Goal: Information Seeking & Learning: Learn about a topic

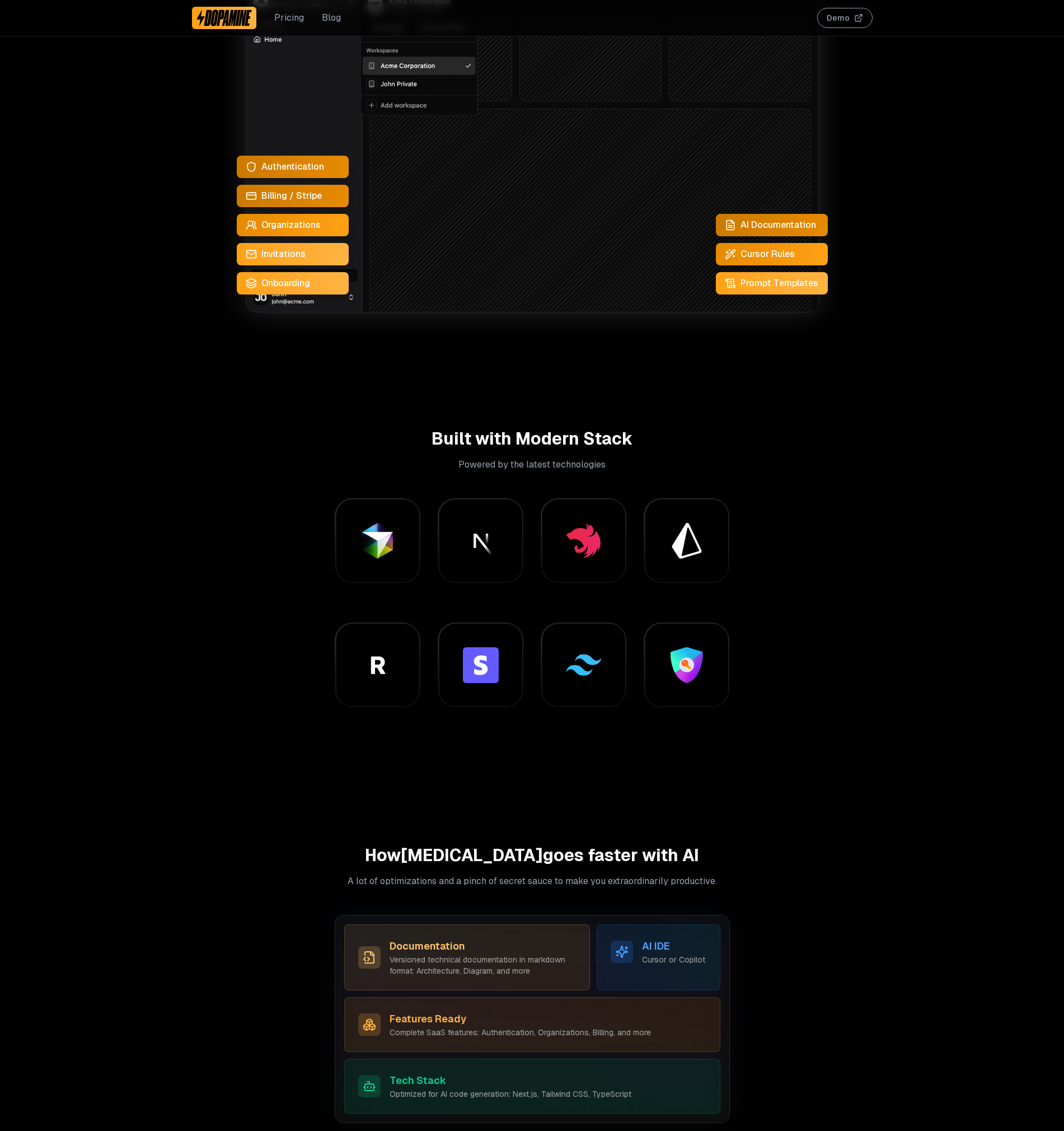
scroll to position [605, 0]
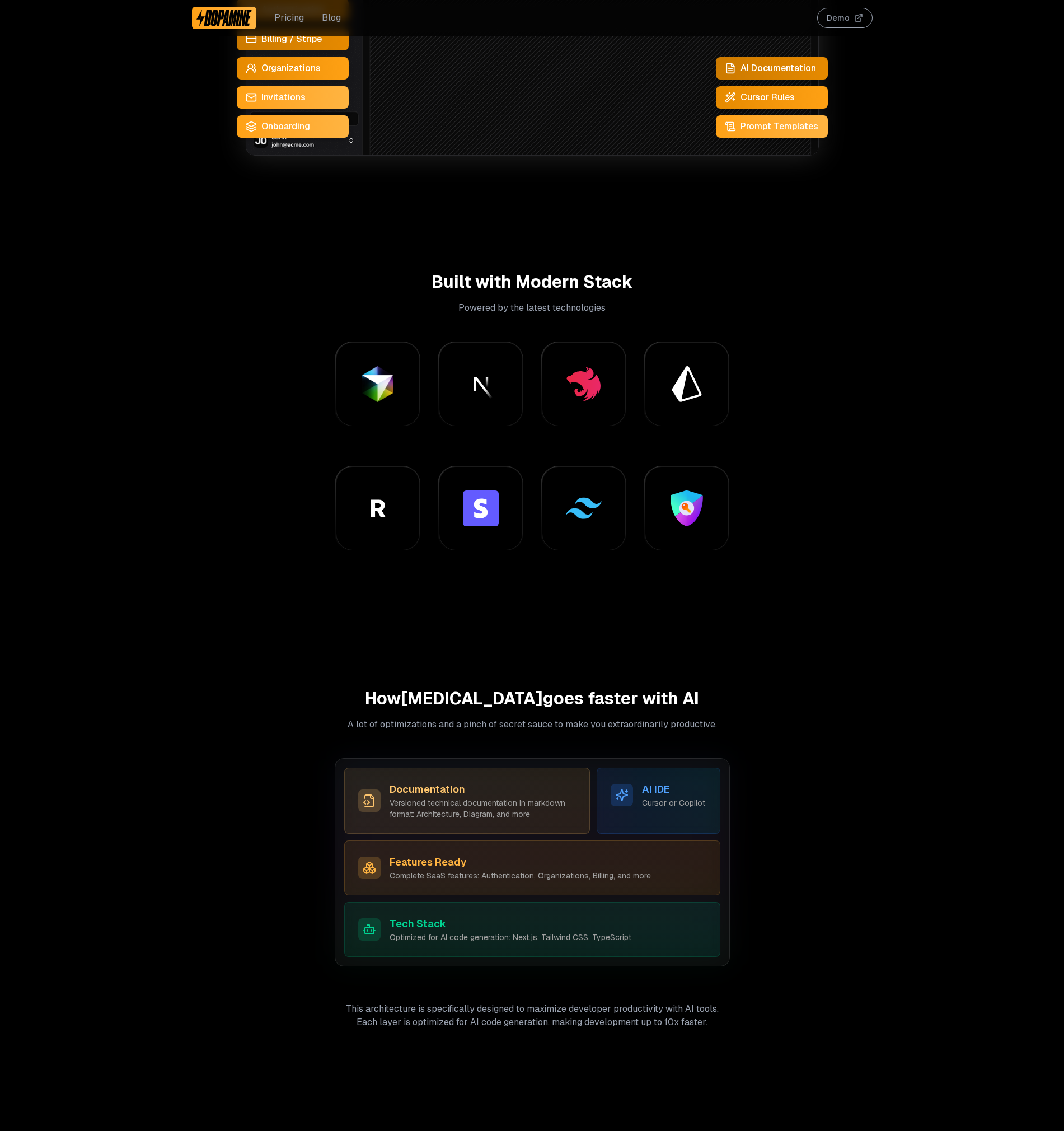
click at [863, 25] on button "Demo" at bounding box center [845, 17] width 56 height 20
click at [238, 309] on p "Powered by the latest technologies" at bounding box center [533, 308] width 681 height 14
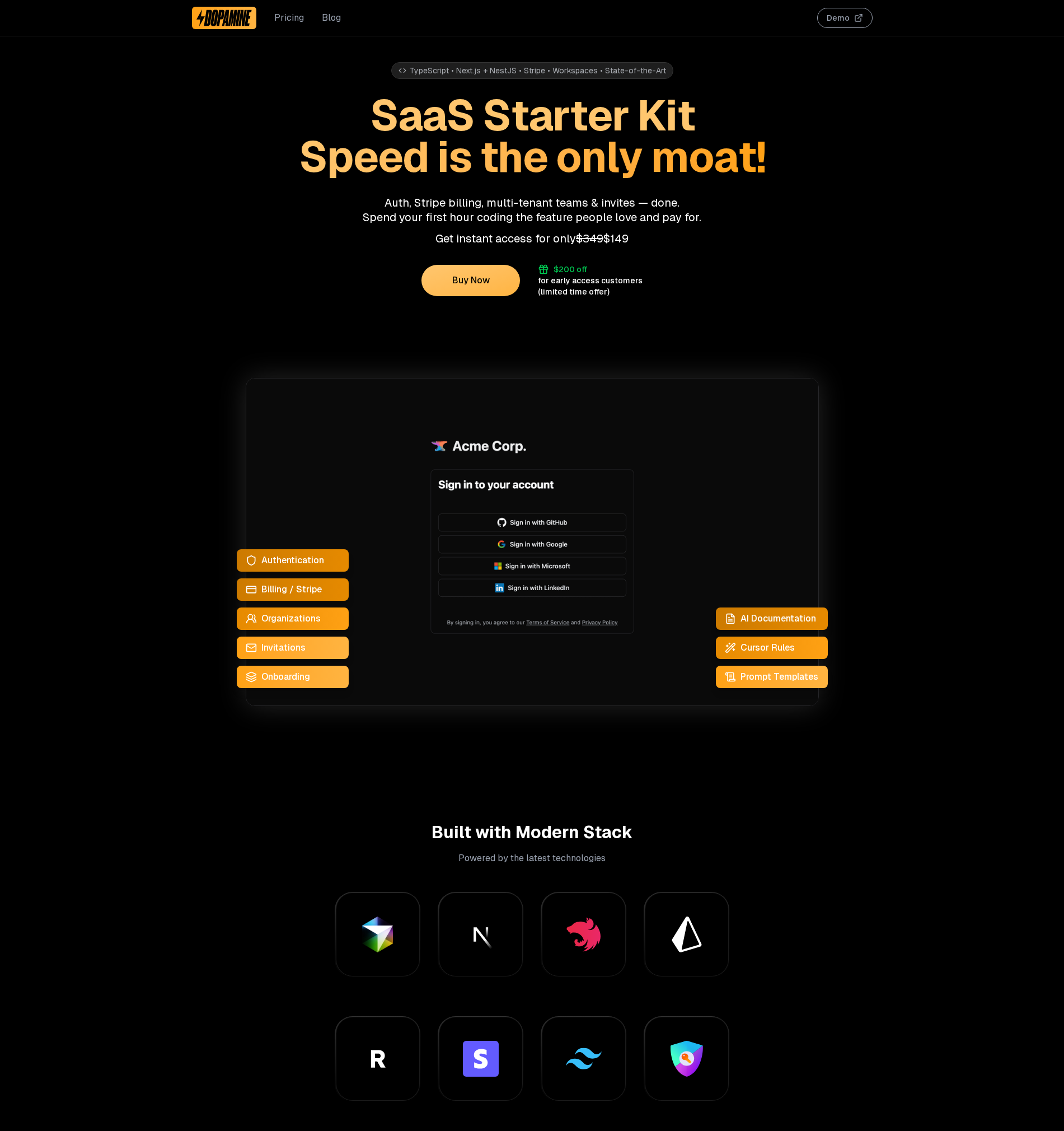
scroll to position [0, 0]
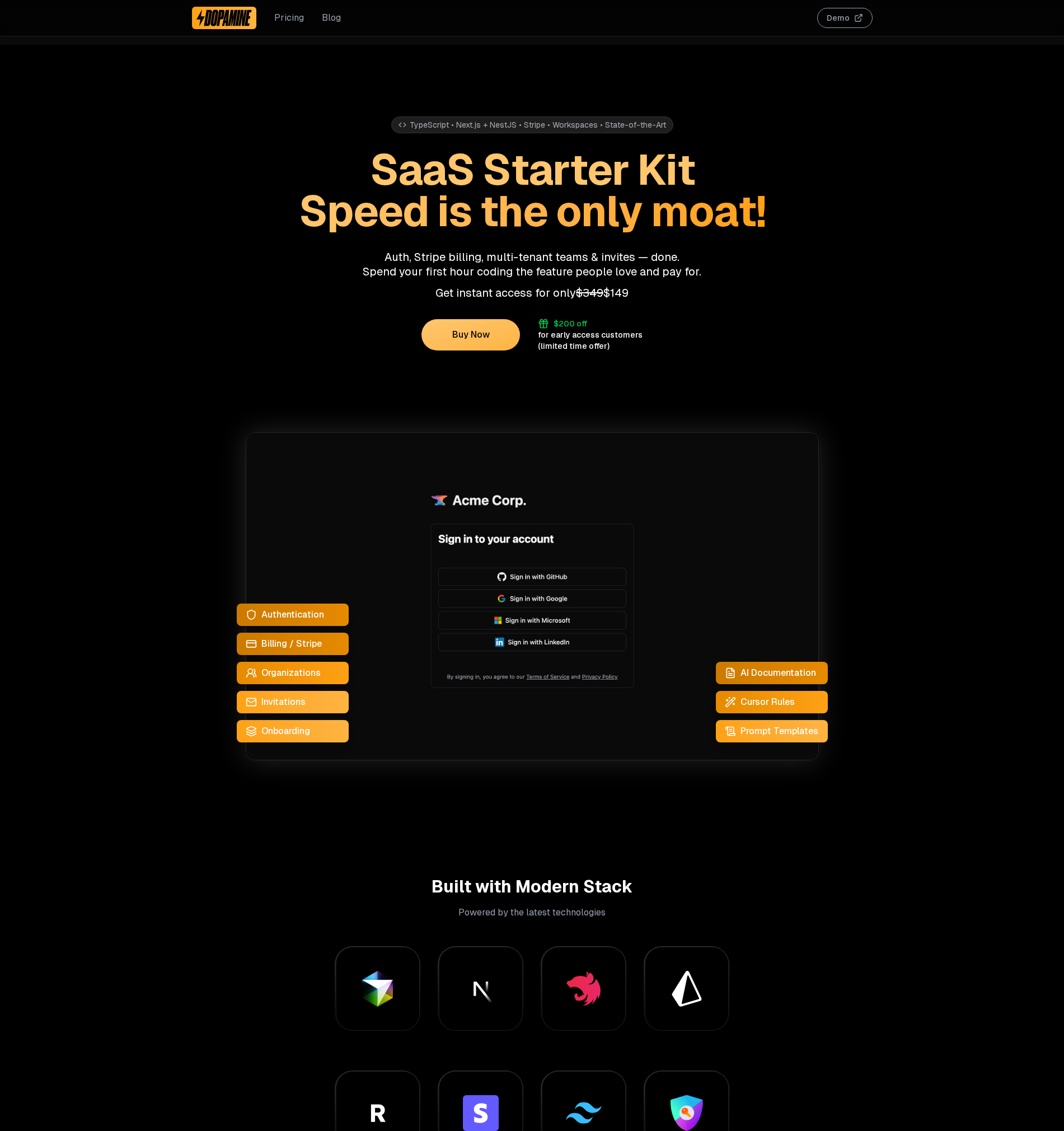
click at [331, 20] on link "Blog" at bounding box center [332, 18] width 19 height 14
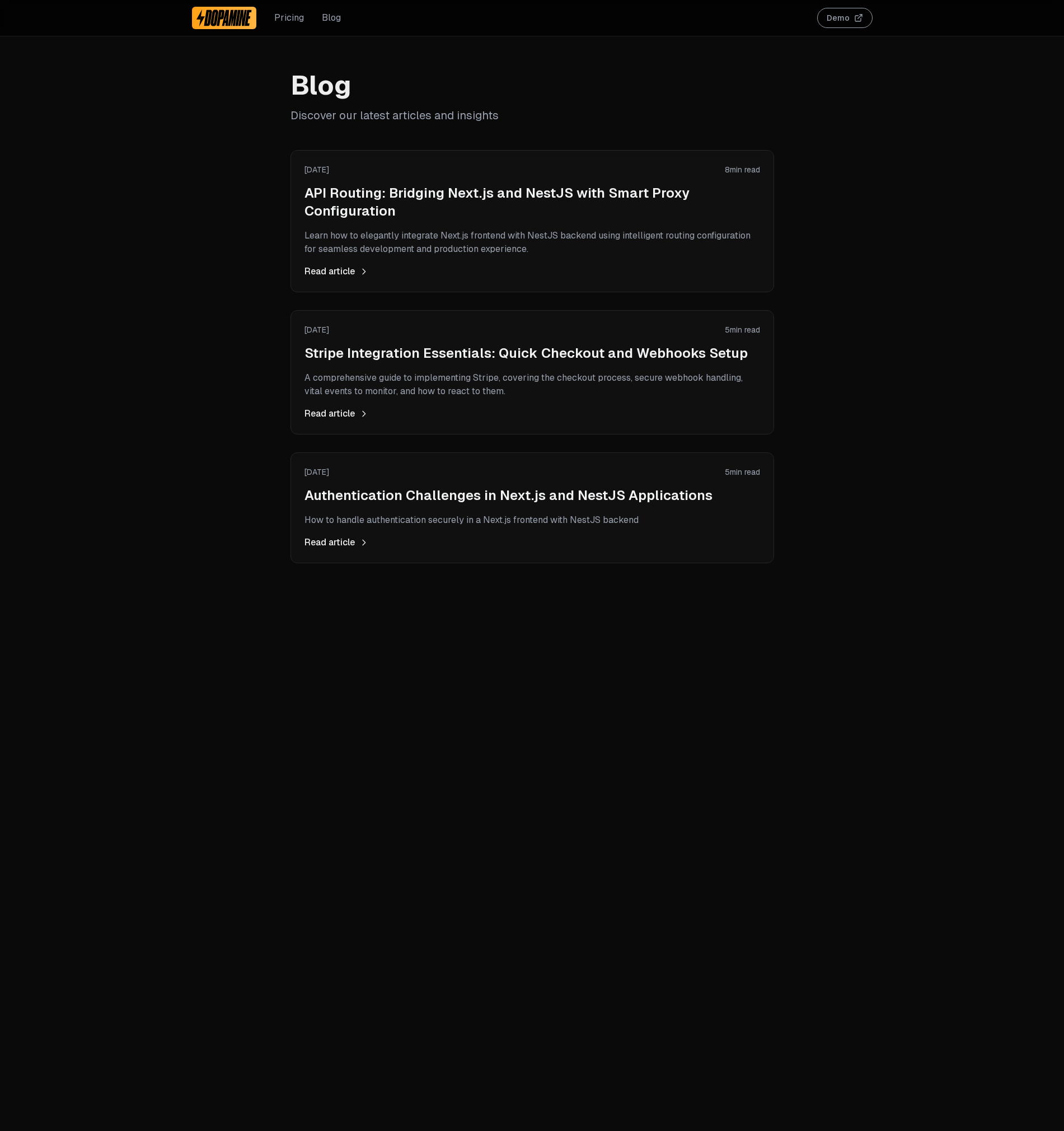
click at [446, 214] on h2 "API Routing: Bridging Next.js and NestJS with Smart Proxy Configuration" at bounding box center [533, 202] width 456 height 36
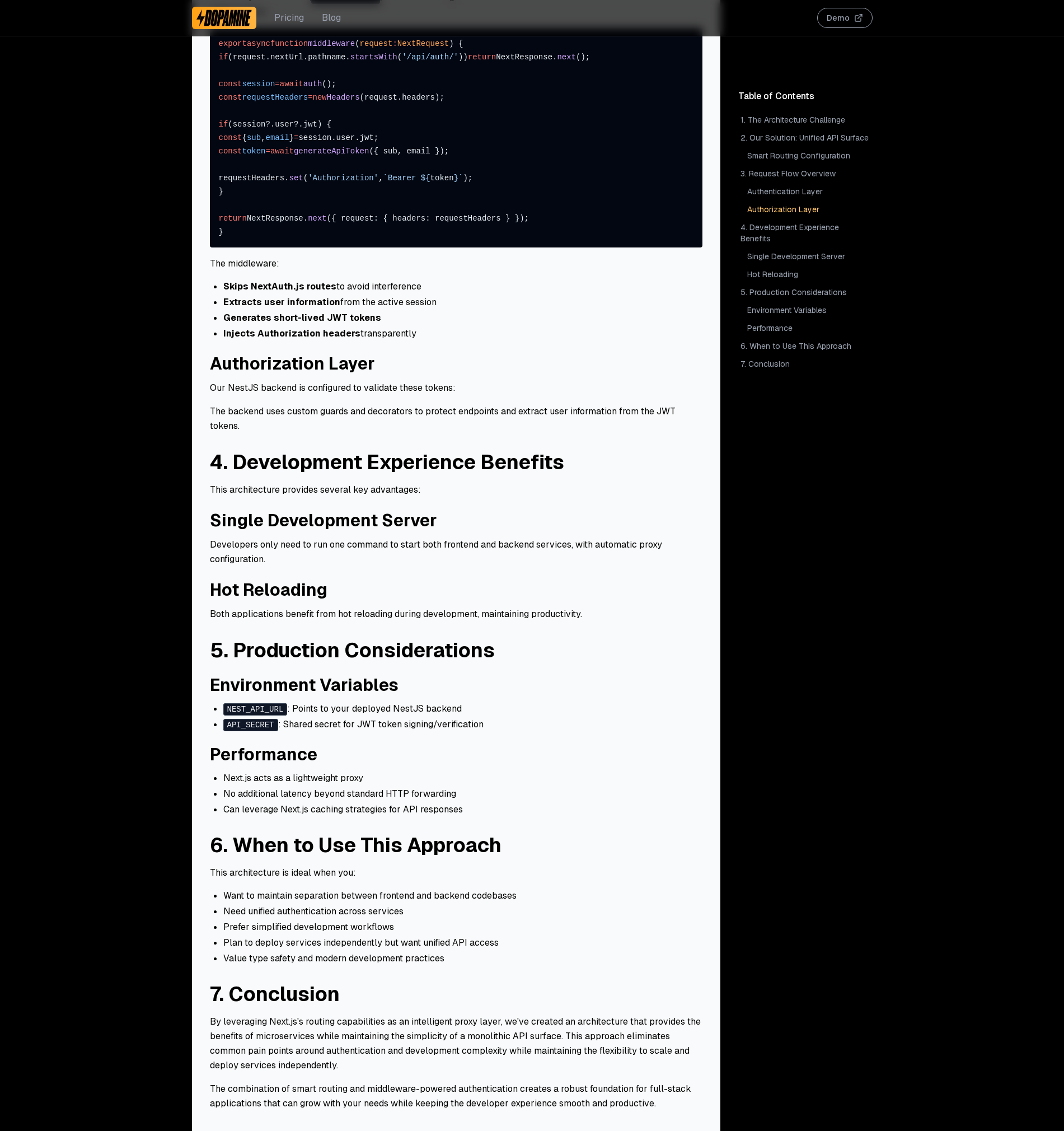
scroll to position [1453, 0]
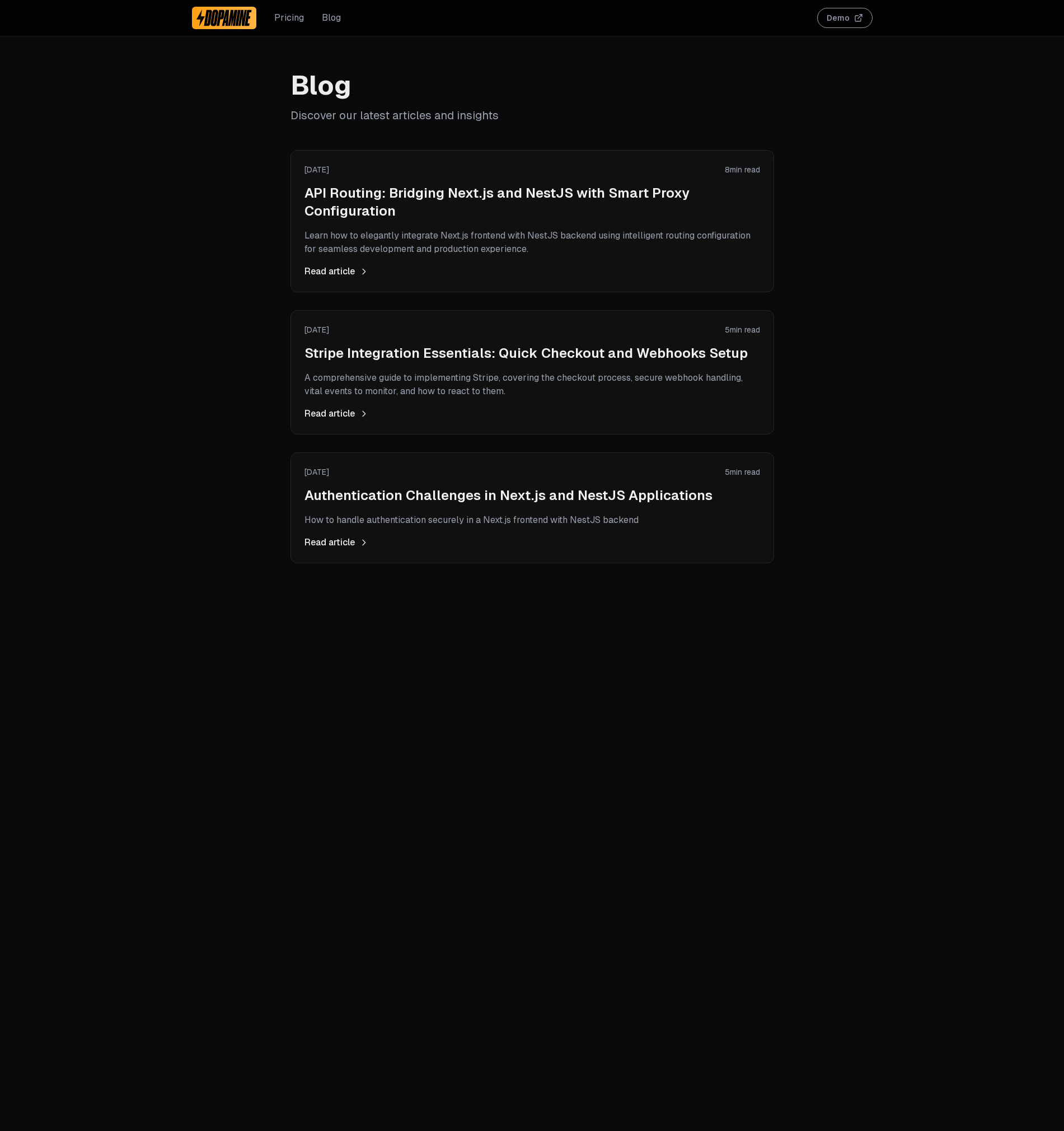
click at [472, 341] on div "[DATE] 5 min read Stripe Integration Essentials: Quick Checkout and Webhooks Se…" at bounding box center [533, 372] width 456 height 96
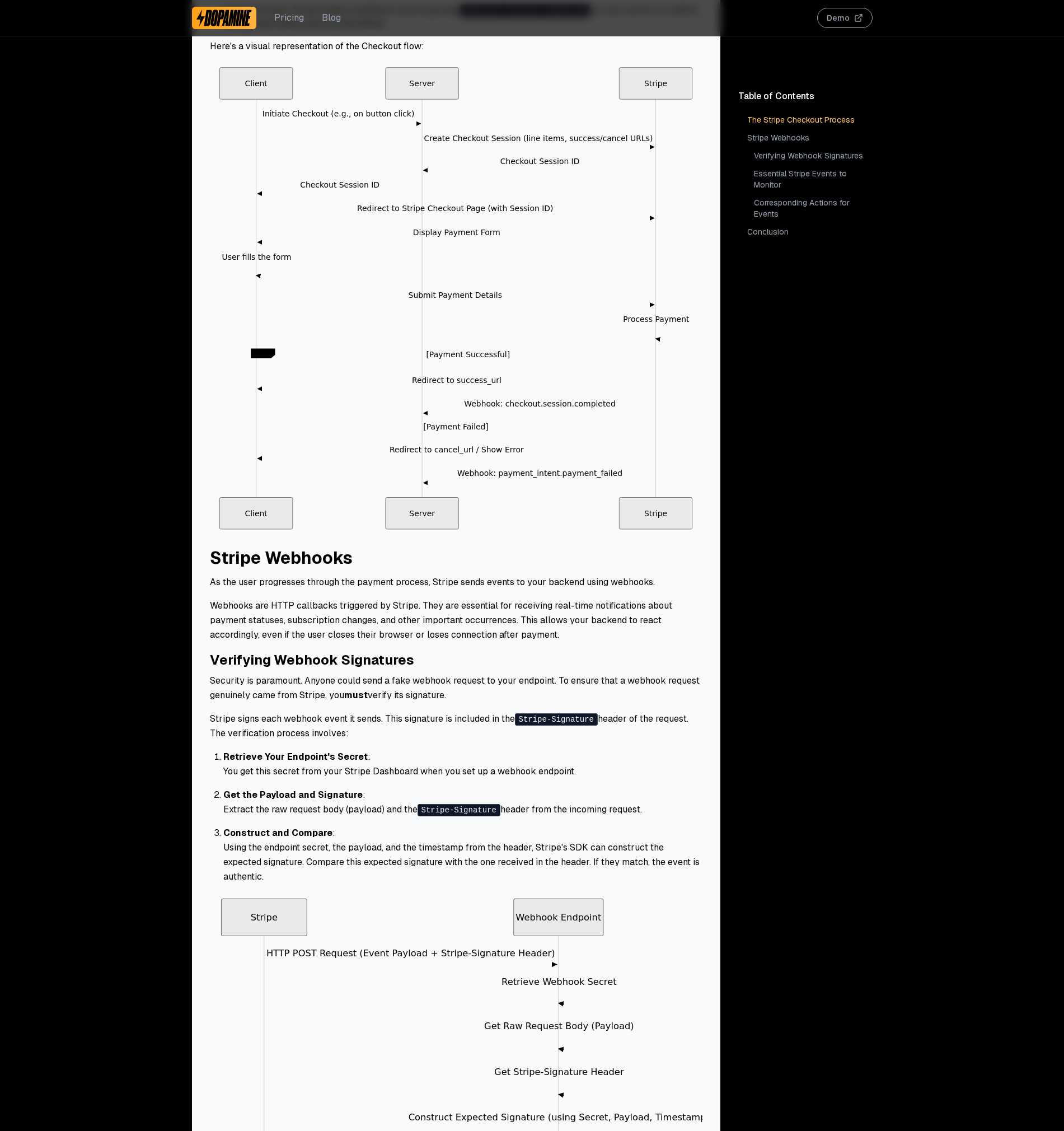
scroll to position [941, 0]
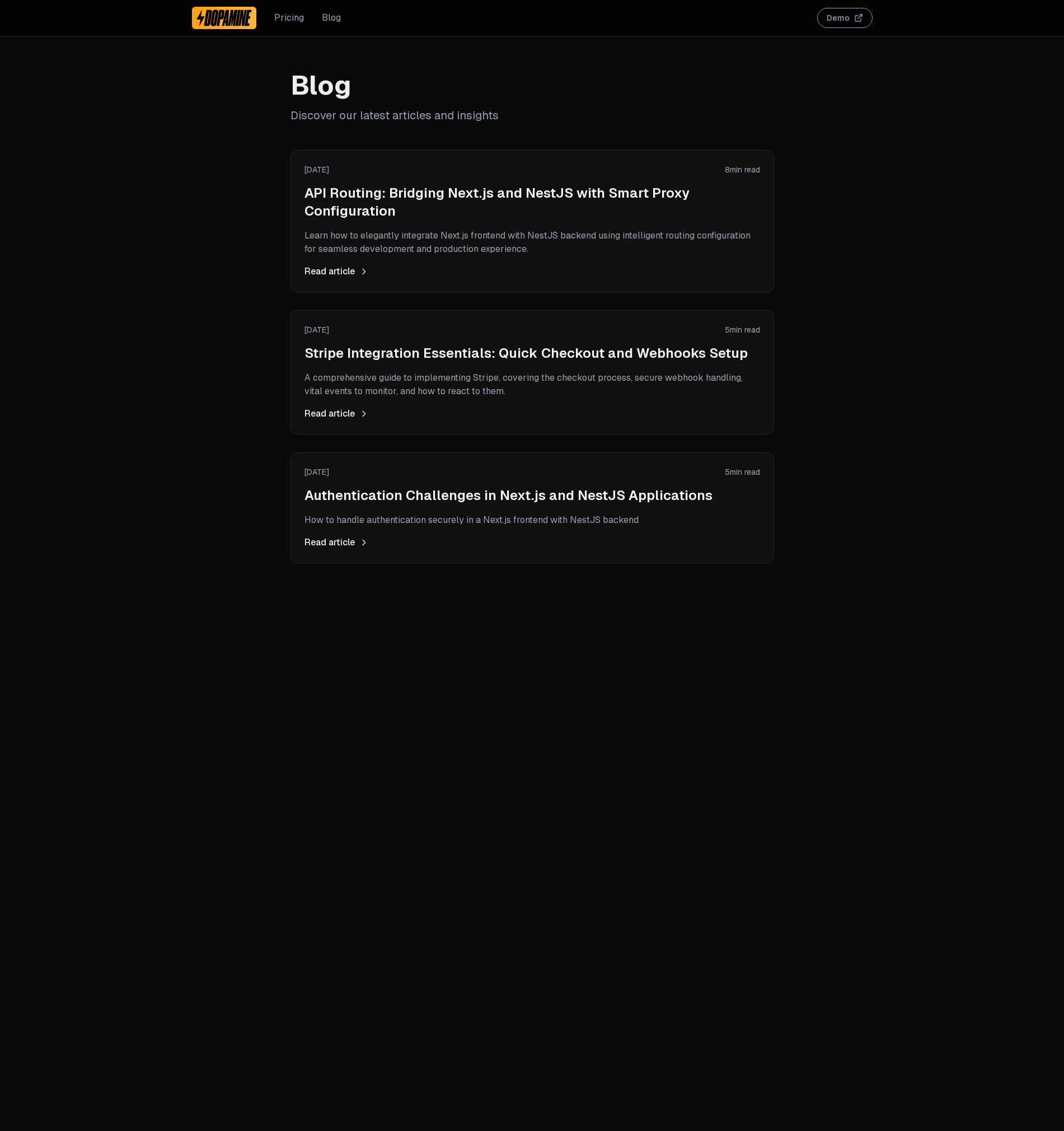
click at [365, 233] on p "Learn how to elegantly integrate Next.js frontend with NestJS backend using int…" at bounding box center [533, 242] width 456 height 27
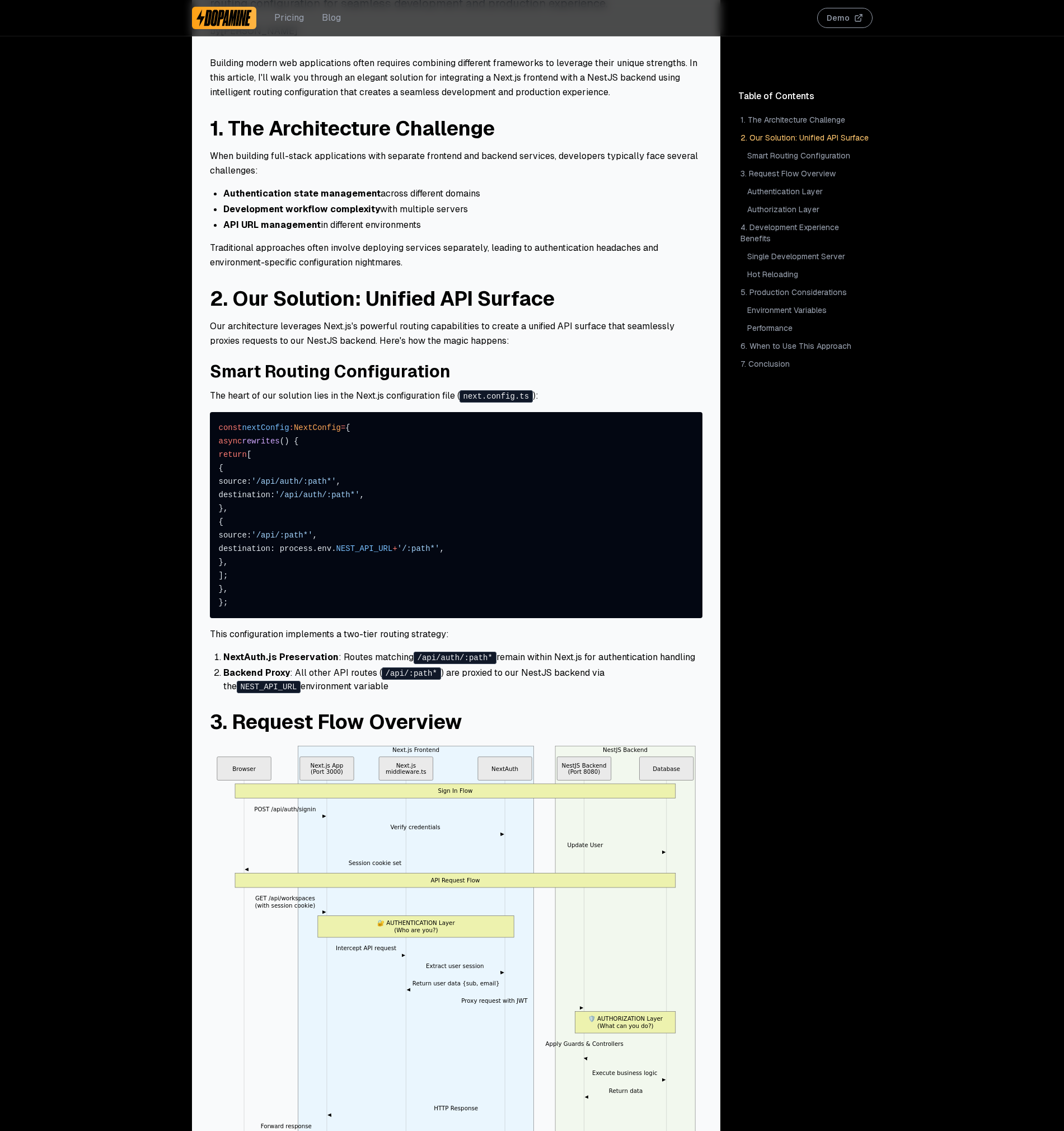
scroll to position [42, 0]
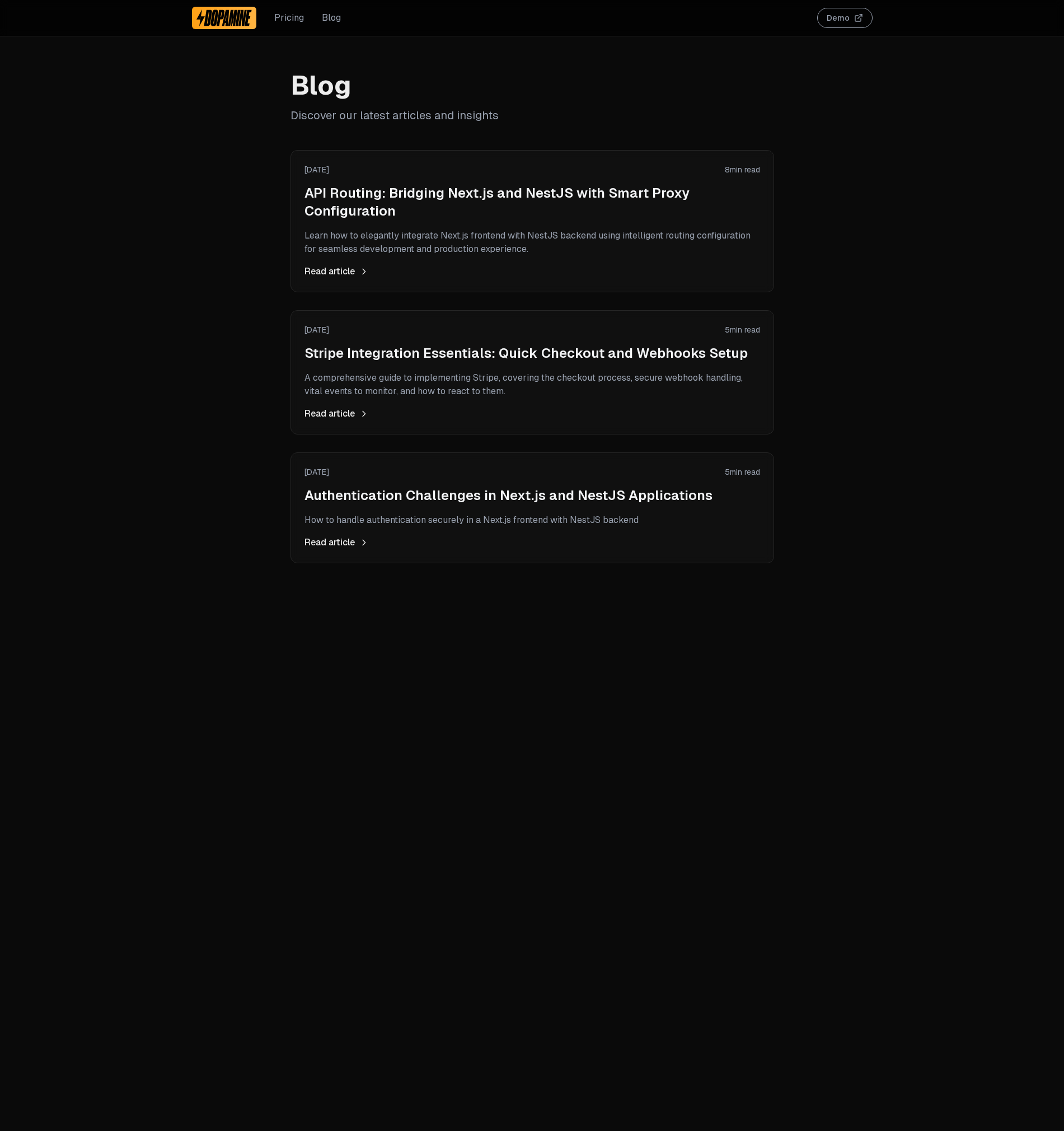
click at [437, 356] on h2 "Stripe Integration Essentials: Quick Checkout and Webhooks Setup" at bounding box center [533, 353] width 456 height 18
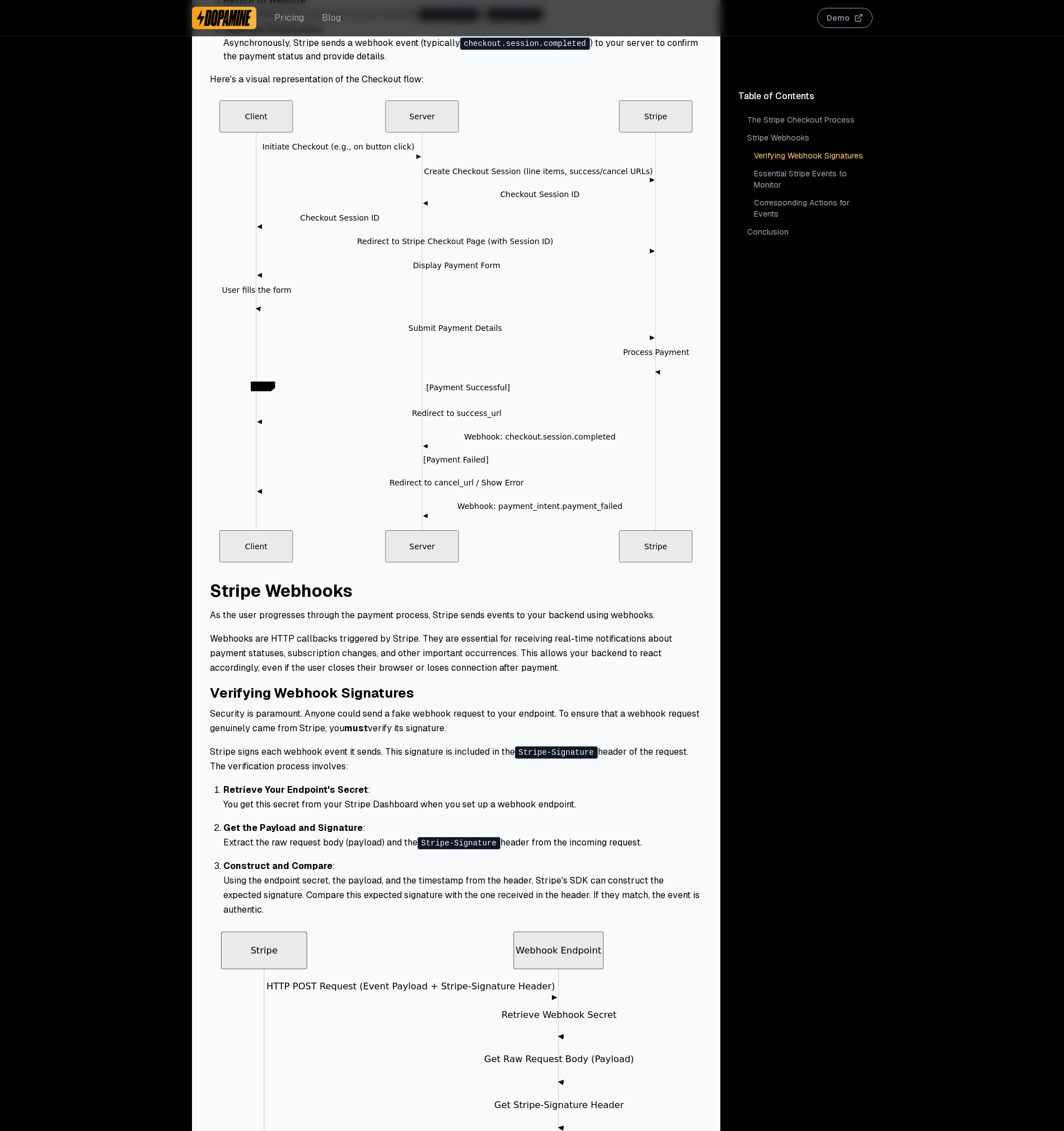
scroll to position [941, 0]
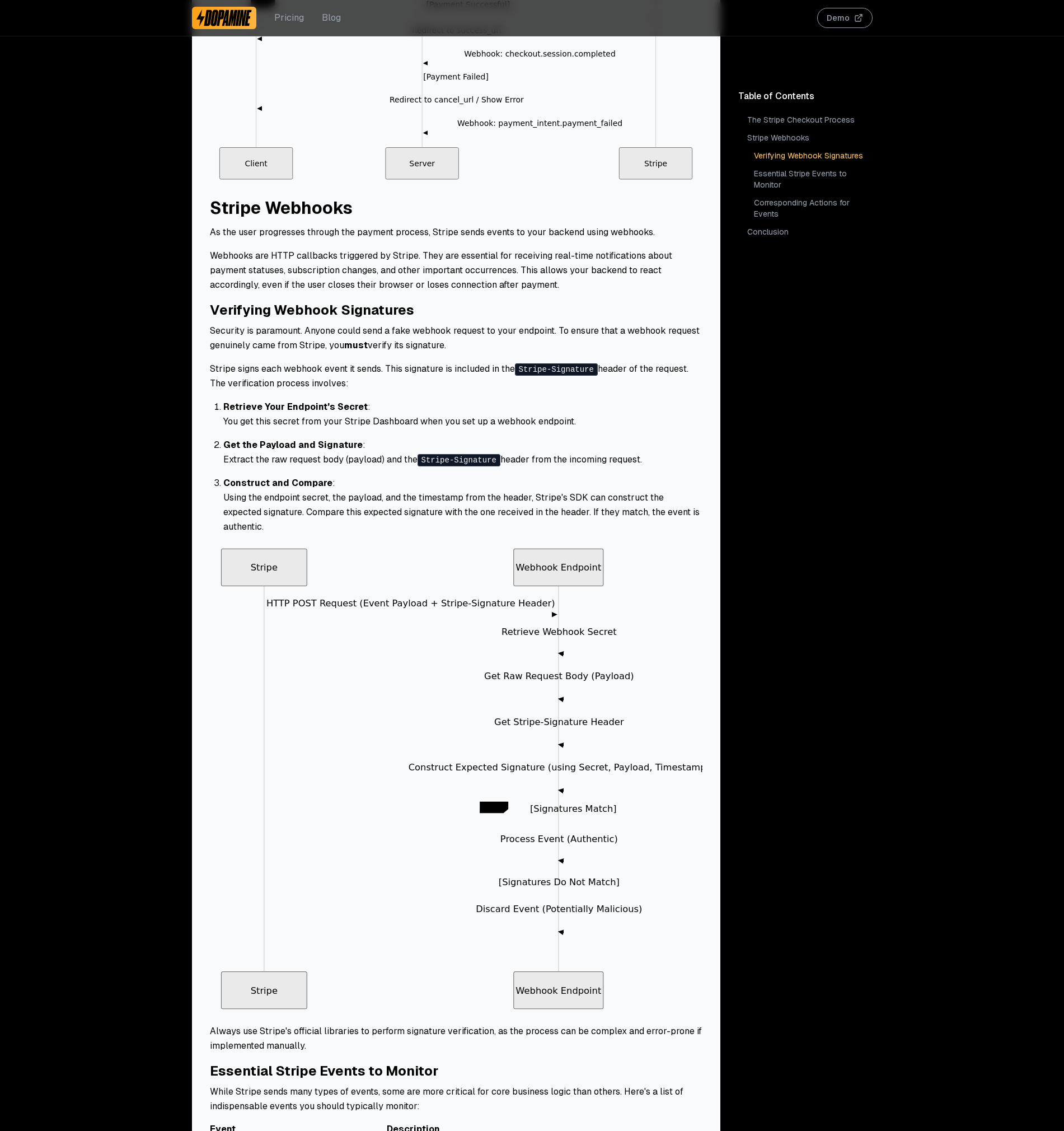
click at [463, 670] on icon "Webhook Endpoint Stripe Webhook Endpoint Stripe alt [Signatures Match] [Signatu…" at bounding box center [456, 779] width 493 height 472
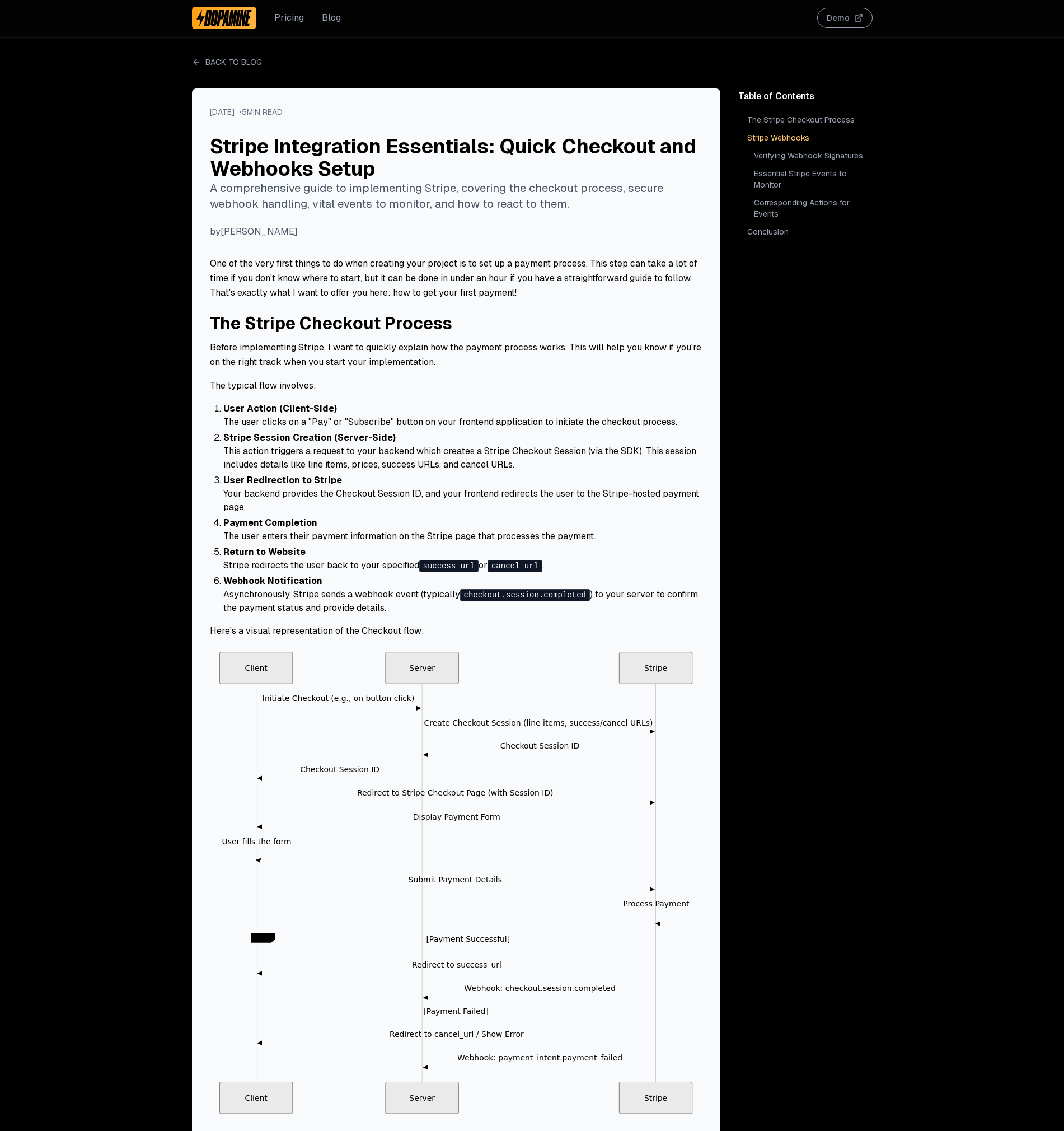
scroll to position [0, 0]
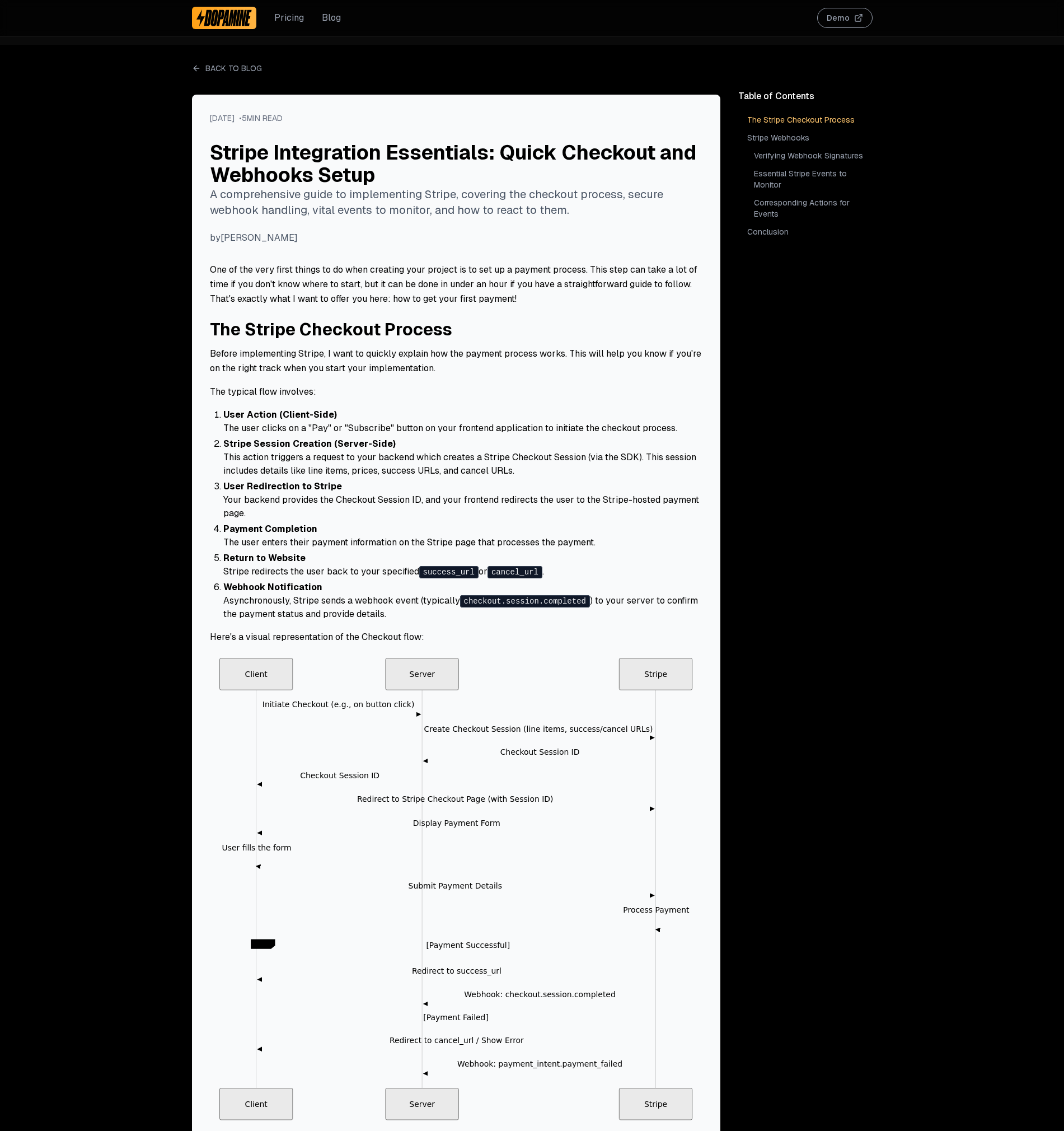
click at [225, 20] on img at bounding box center [224, 18] width 56 height 18
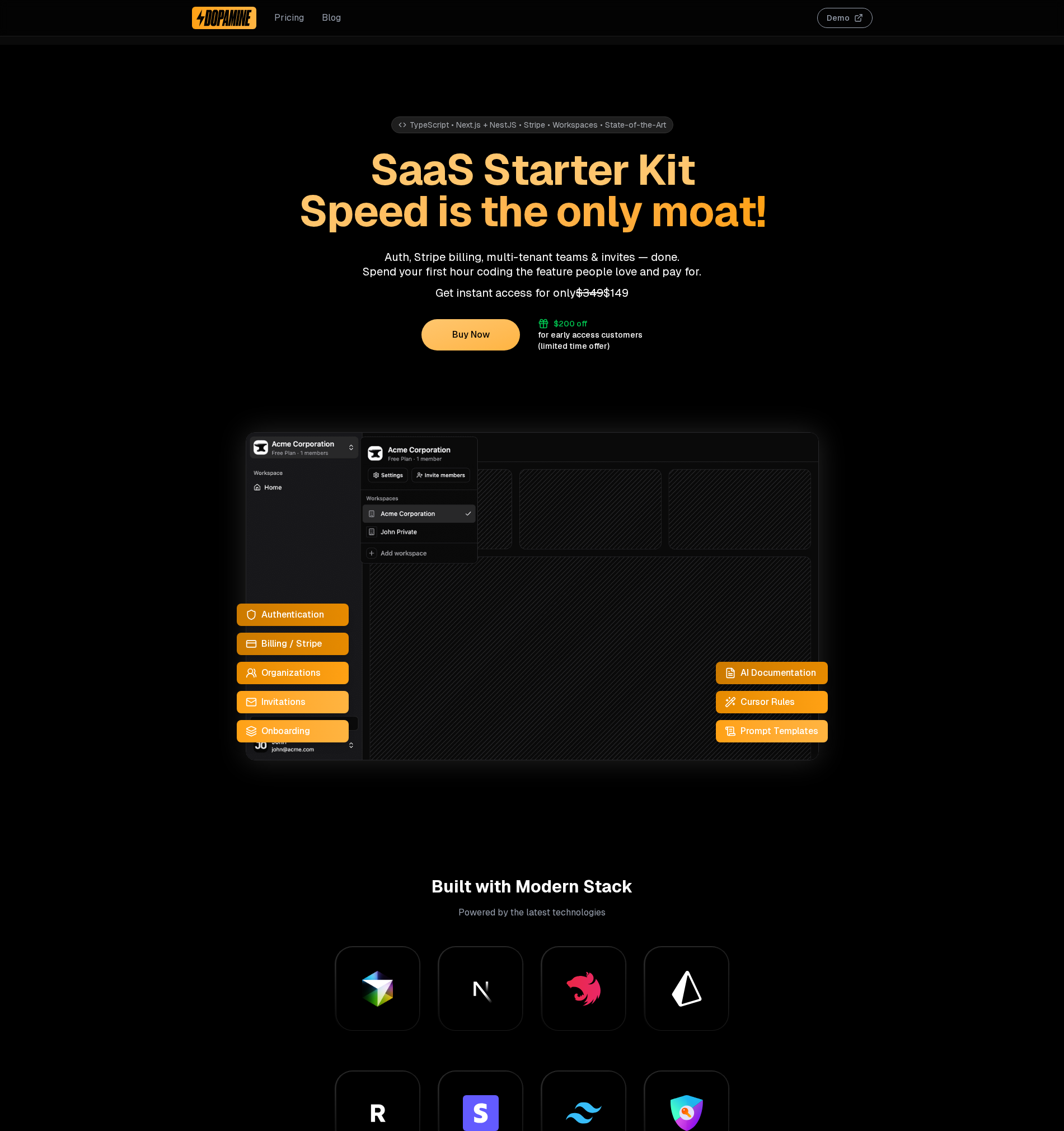
drag, startPoint x: 345, startPoint y: 14, endPoint x: 332, endPoint y: 19, distance: 13.9
click at [336, 19] on div "Pricing Blog Demo" at bounding box center [533, 18] width 681 height 36
click at [330, 20] on link "Blog" at bounding box center [332, 18] width 19 height 14
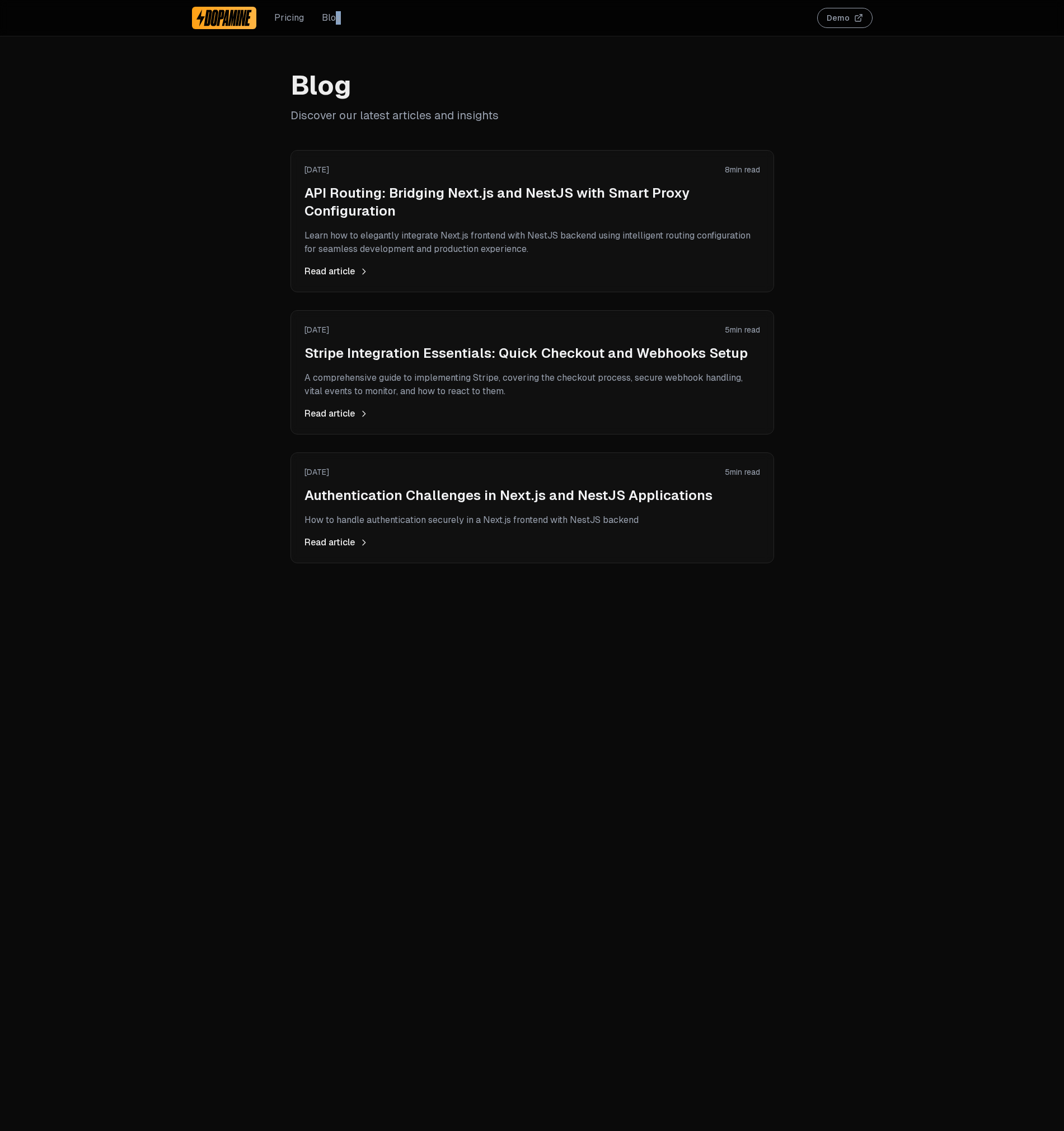
click at [459, 391] on p "A comprehensive guide to implementing Stripe, covering the checkout process, se…" at bounding box center [533, 385] width 456 height 27
